Goal: Task Accomplishment & Management: Manage account settings

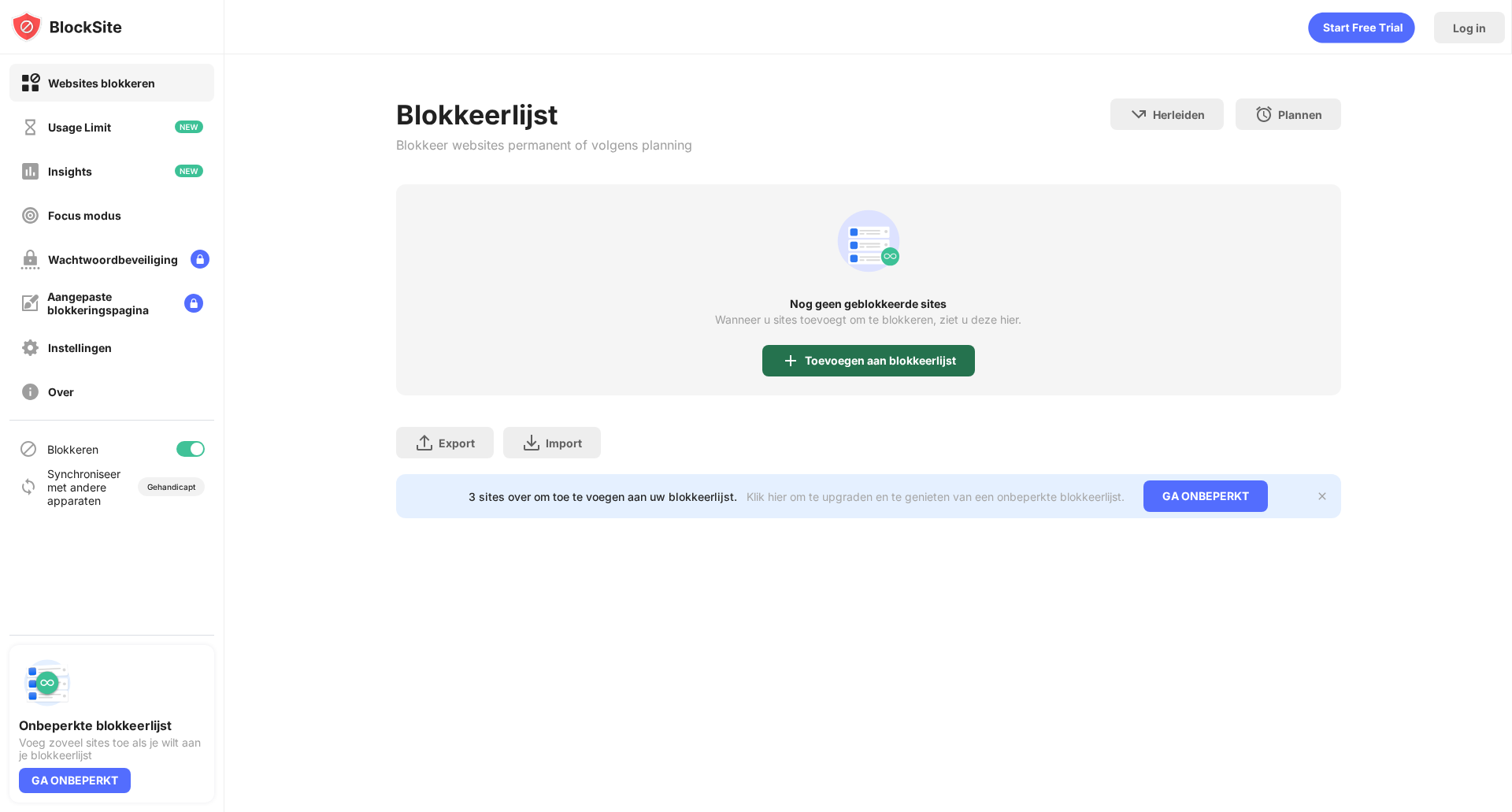
click at [875, 358] on div "Toevoegen aan blokkeerlijst" at bounding box center [880, 360] width 151 height 13
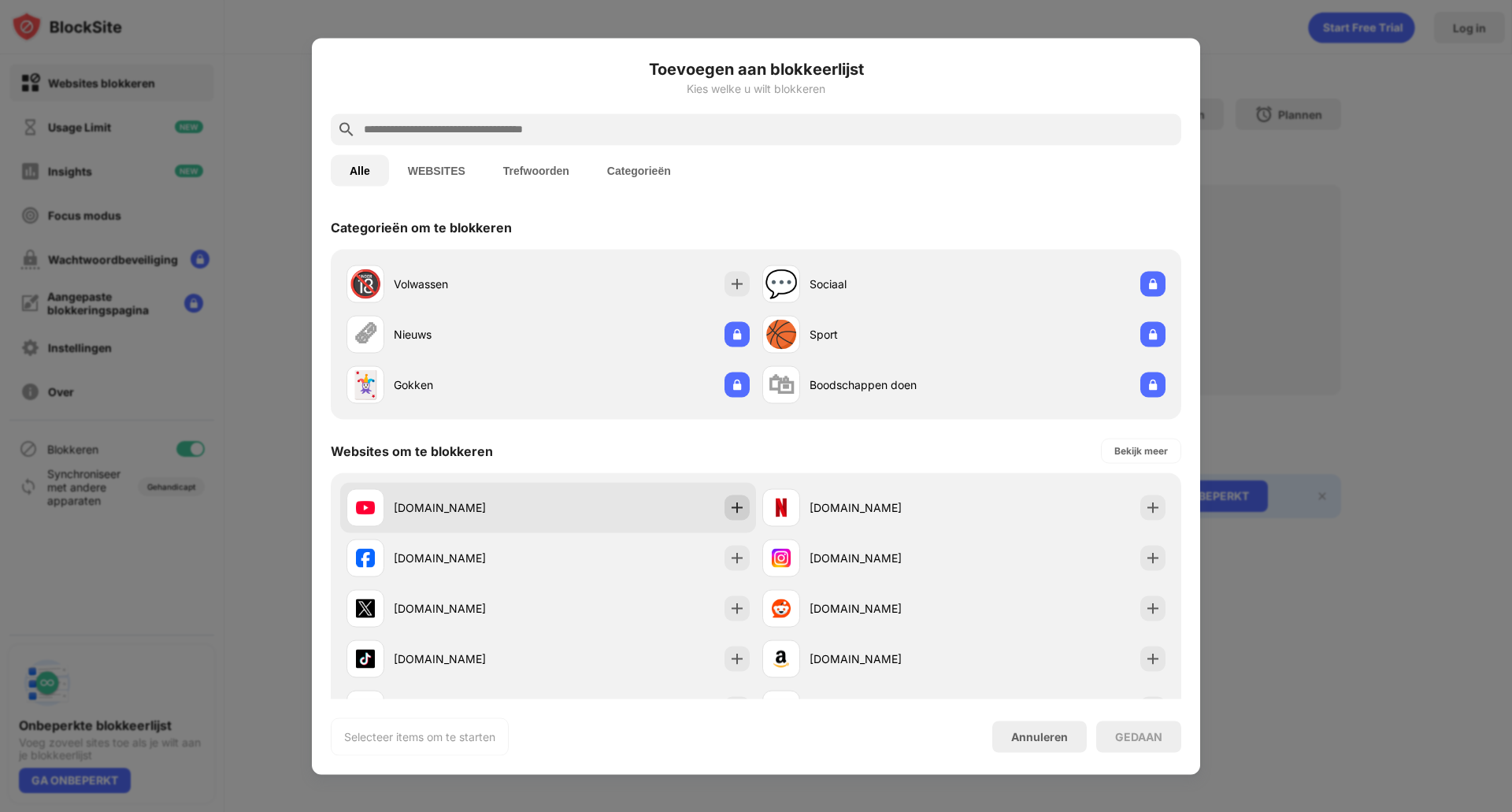
click at [729, 502] on img at bounding box center [736, 507] width 16 height 16
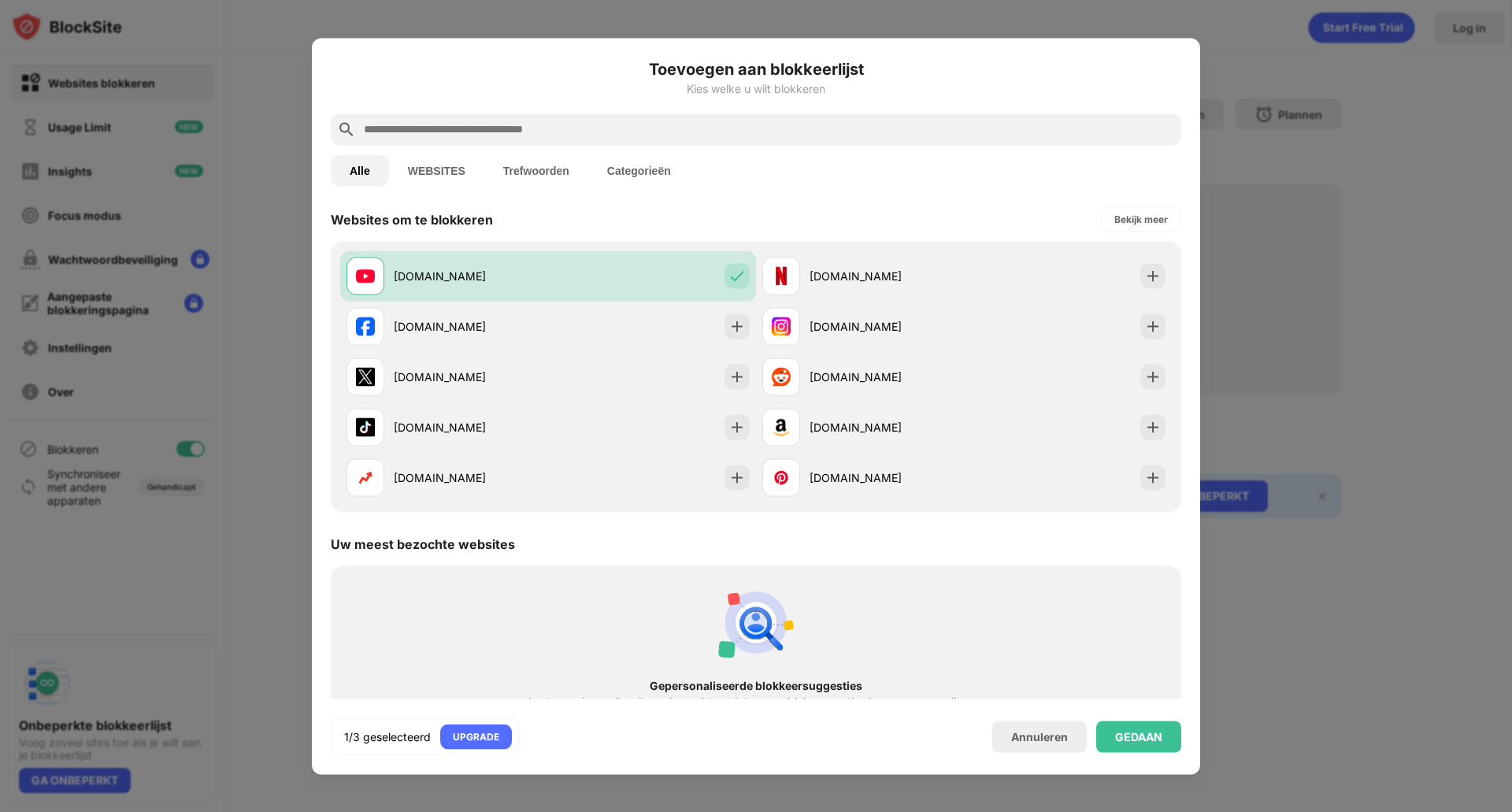
scroll to position [45, 0]
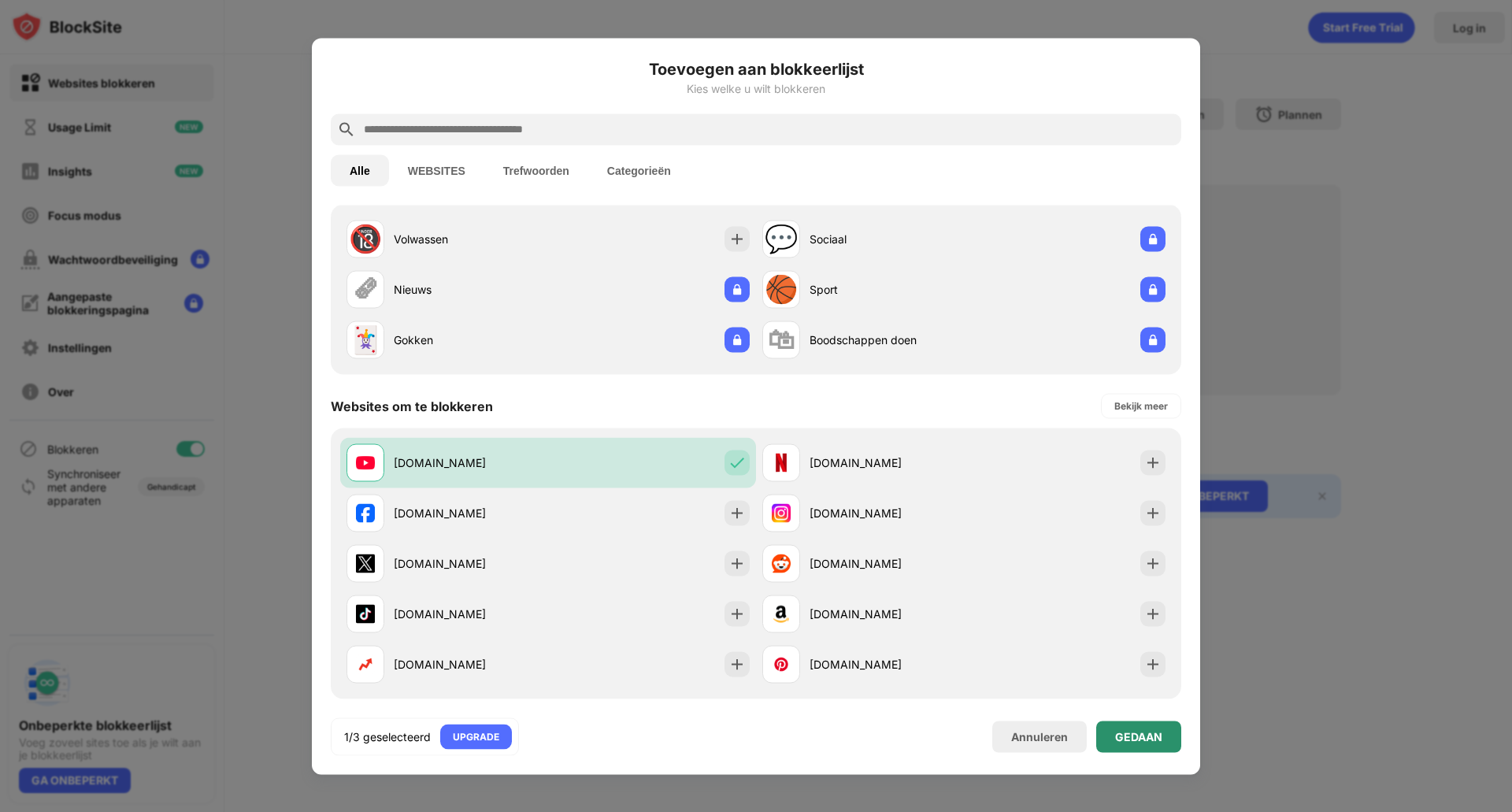
click at [1147, 734] on div "GEDAAN" at bounding box center [1138, 735] width 48 height 13
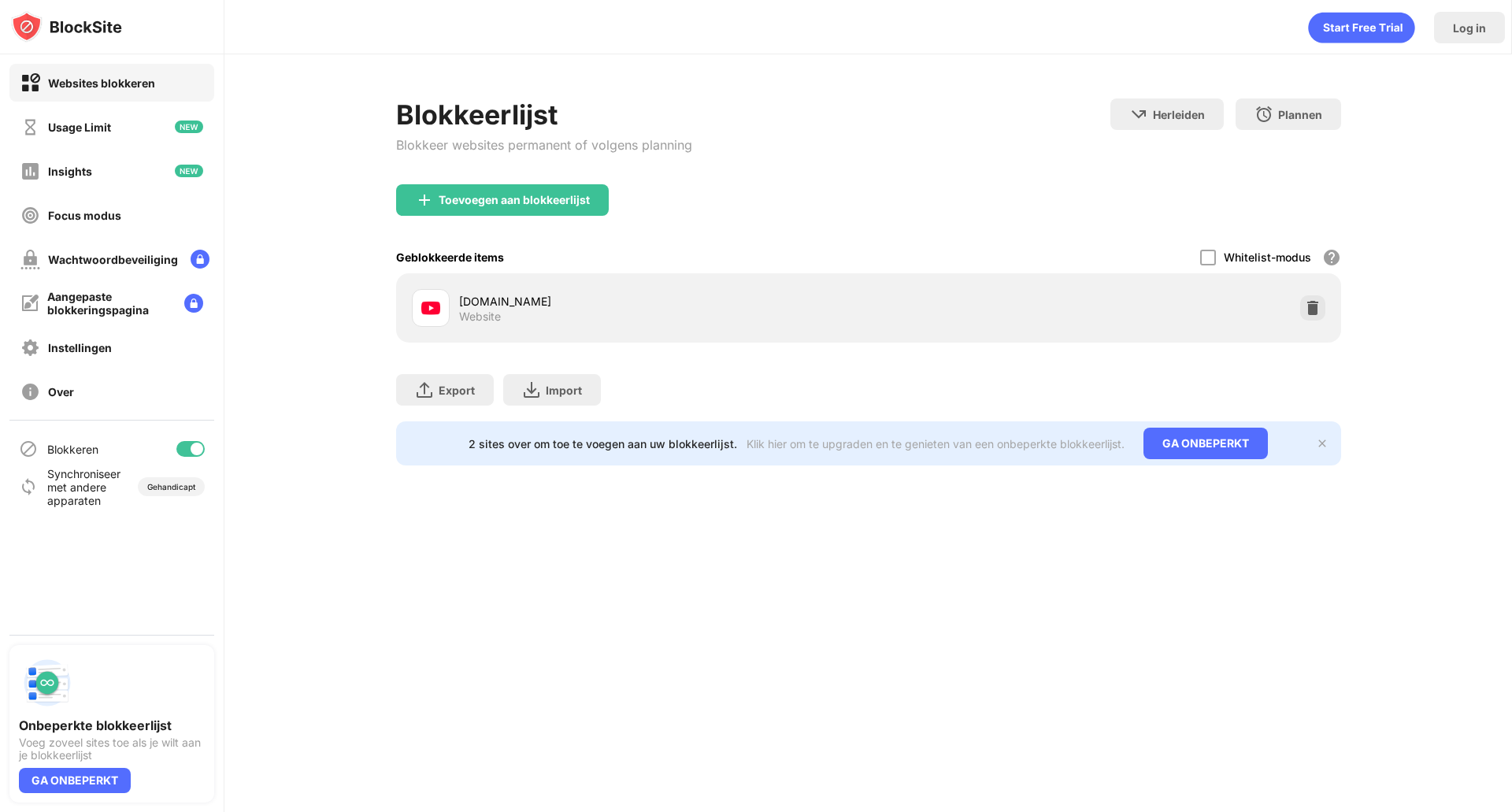
click at [652, 323] on div "youtube.com Website" at bounding box center [663, 308] width 409 height 31
click at [144, 347] on div "Instellingen" at bounding box center [112, 347] width 205 height 38
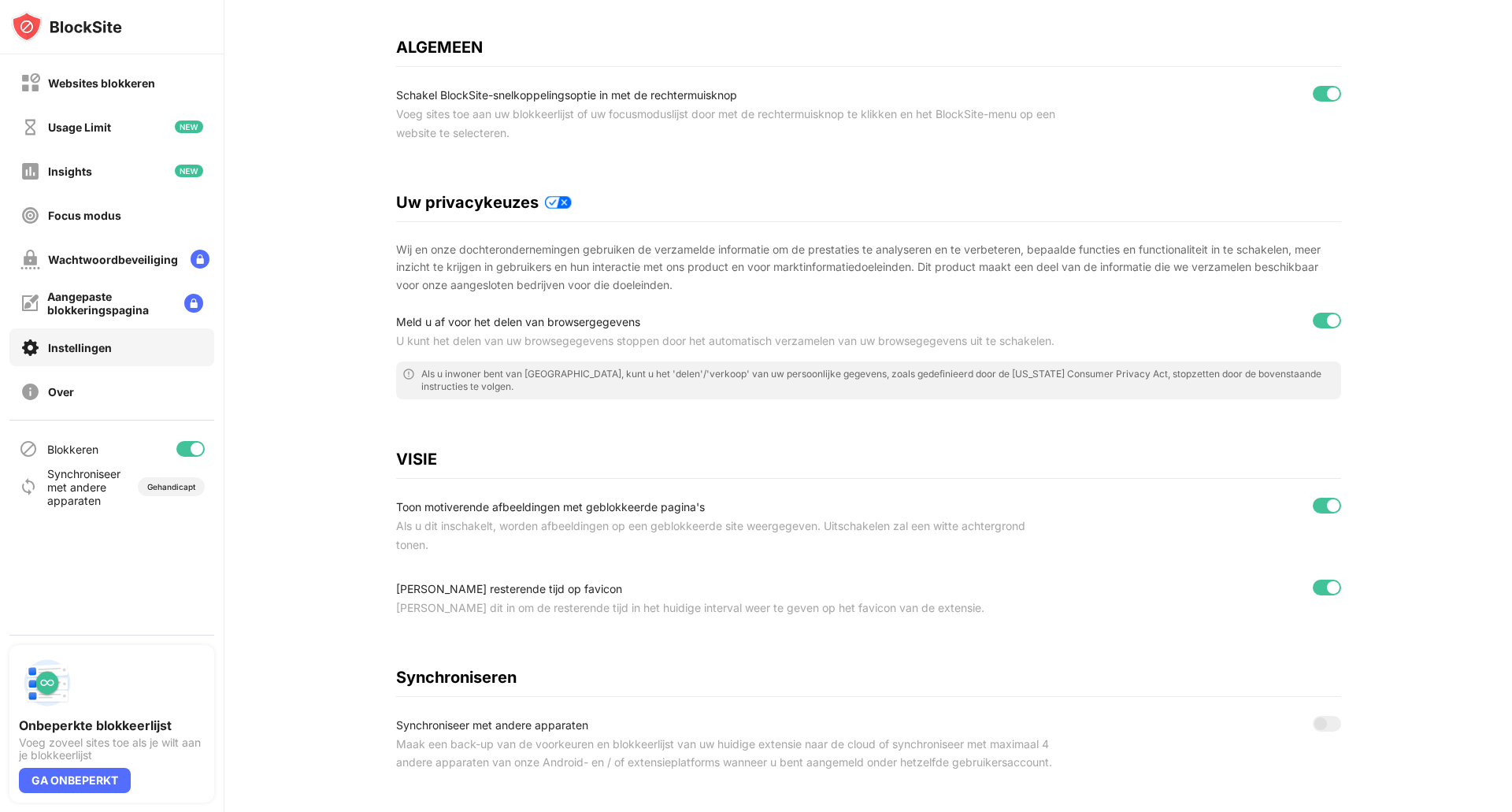
scroll to position [84, 0]
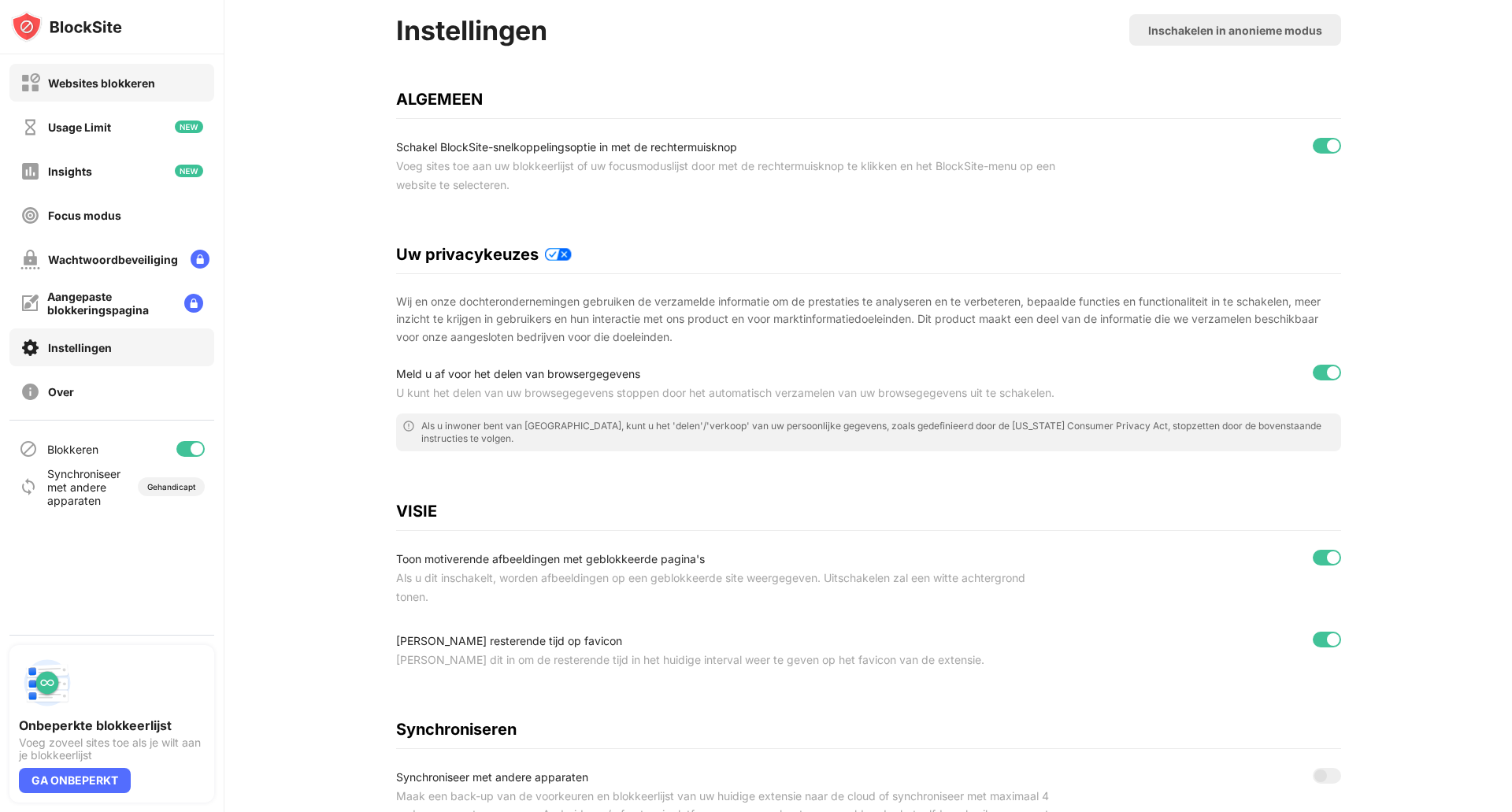
click at [118, 93] on div "Websites blokkeren" at bounding box center [112, 82] width 205 height 38
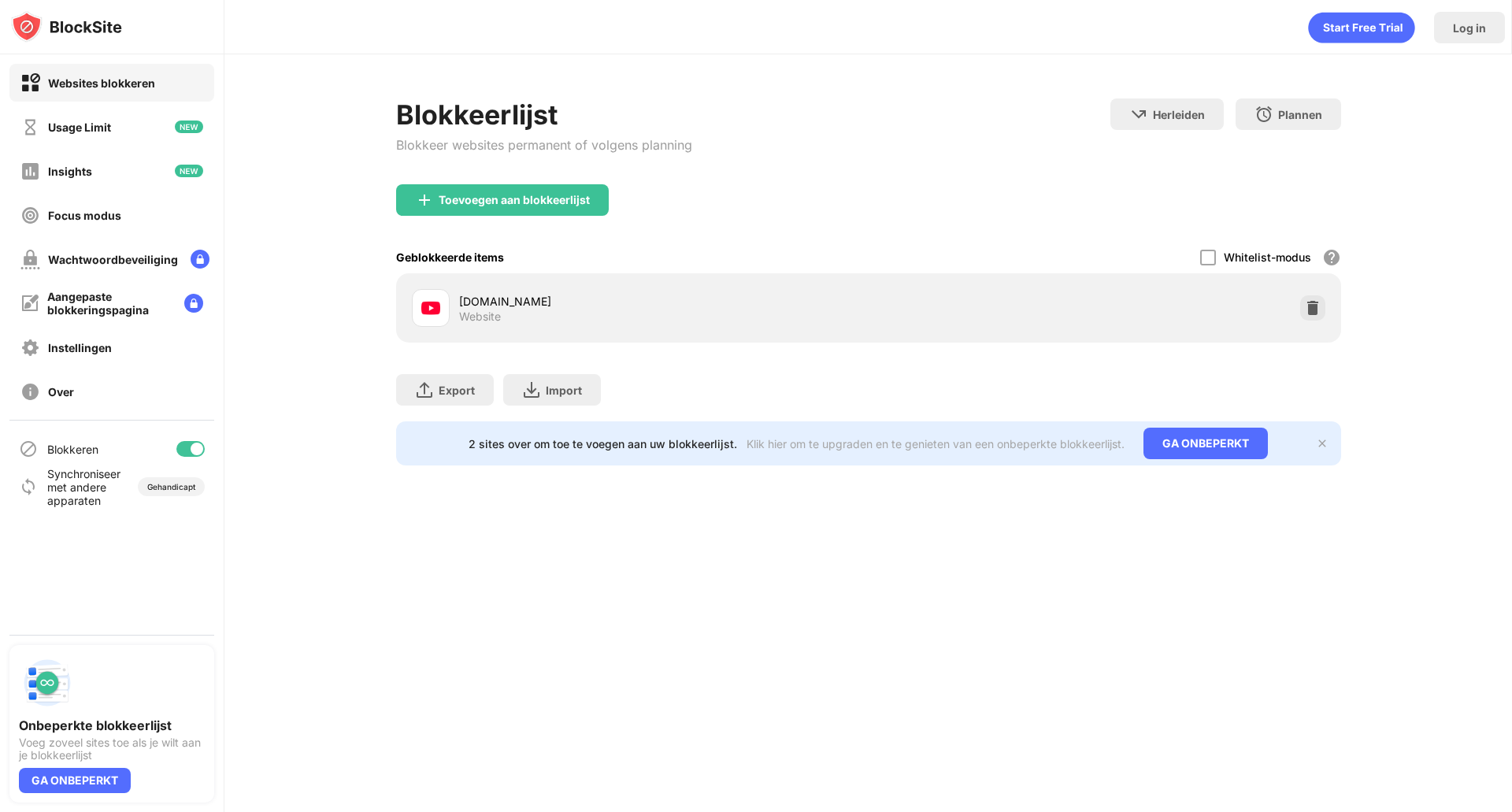
click at [1316, 440] on img at bounding box center [1322, 443] width 13 height 13
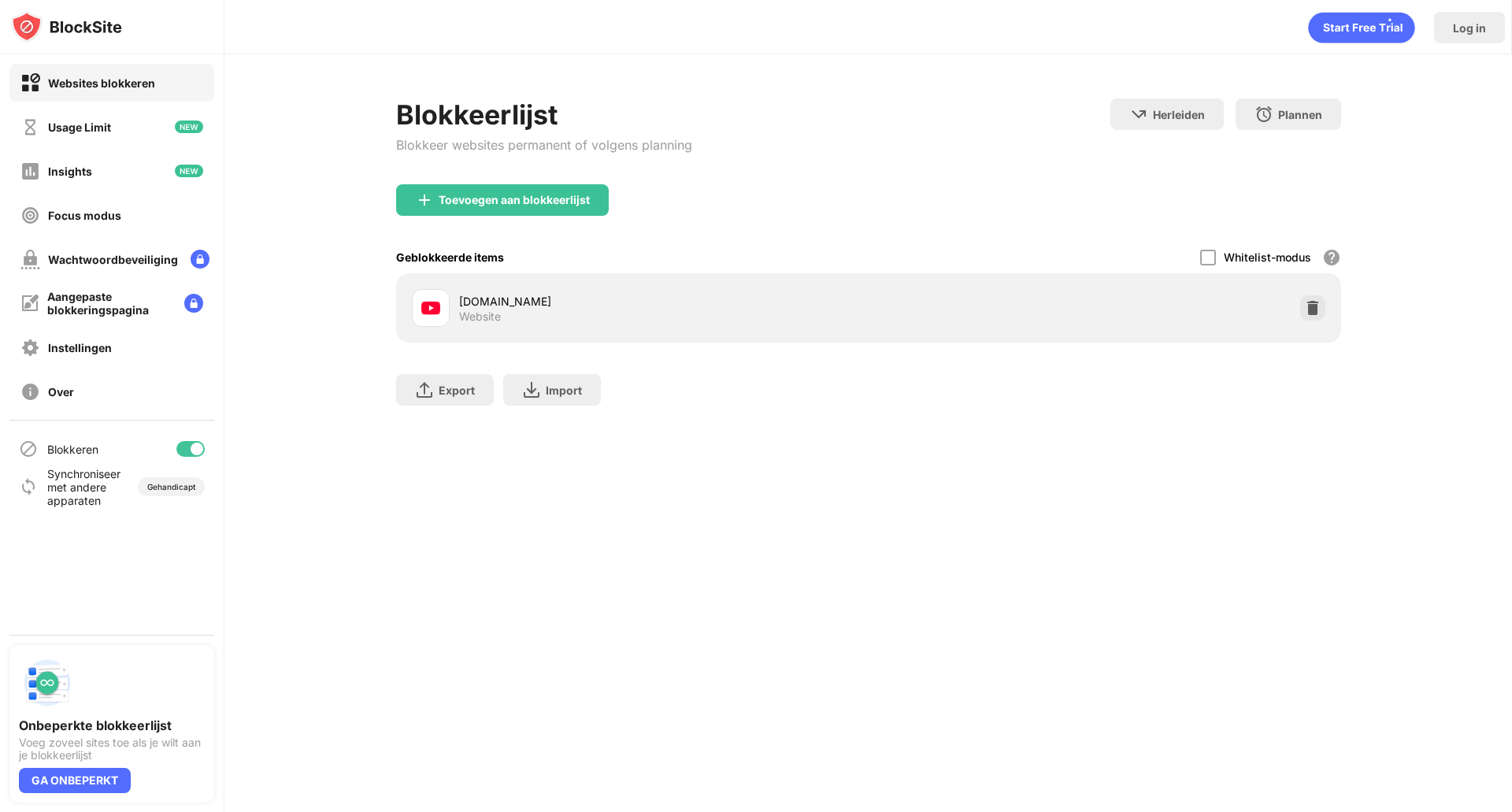
click at [452, 315] on div "youtube.com Website" at bounding box center [640, 308] width 457 height 38
click at [466, 291] on div "youtube.com Website" at bounding box center [640, 308] width 457 height 38
